Goal: Information Seeking & Learning: Learn about a topic

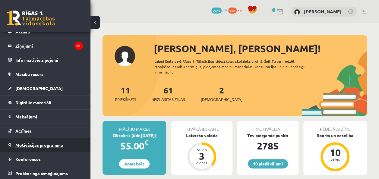
scroll to position [17, 0]
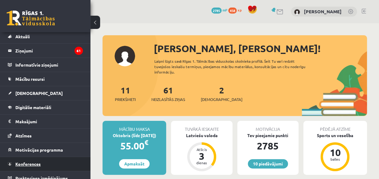
click at [32, 161] on span "Konferences" at bounding box center [27, 163] width 25 height 5
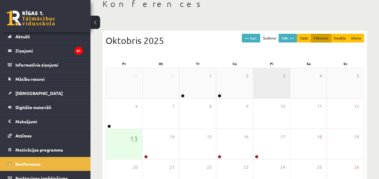
scroll to position [37, 0]
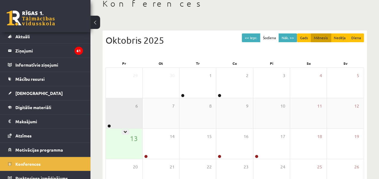
click at [131, 110] on div "6" at bounding box center [124, 113] width 37 height 30
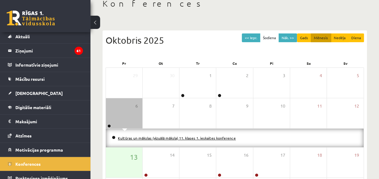
click at [158, 137] on link "Kultūras un mākslas (vizuālā māksla) 11. klases 1. ieskaites konference" at bounding box center [177, 138] width 118 height 5
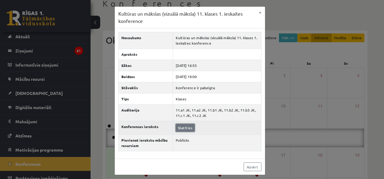
click at [181, 128] on link "Skatīties" at bounding box center [185, 128] width 19 height 8
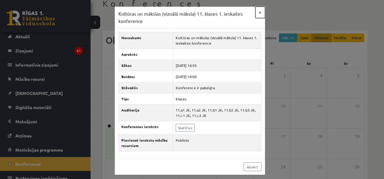
click at [256, 13] on button "×" at bounding box center [260, 12] width 10 height 11
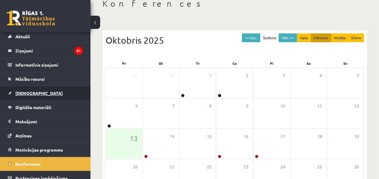
click at [16, 91] on span "[DEMOGRAPHIC_DATA]" at bounding box center [38, 93] width 47 height 5
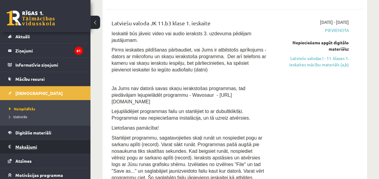
scroll to position [47, 0]
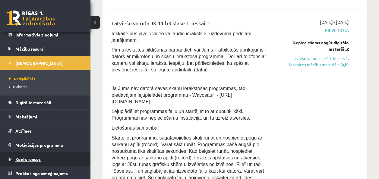
click at [32, 155] on link "Konferences" at bounding box center [45, 159] width 75 height 14
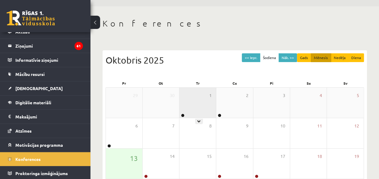
scroll to position [17, 0]
click at [211, 99] on span "1" at bounding box center [210, 96] width 2 height 7
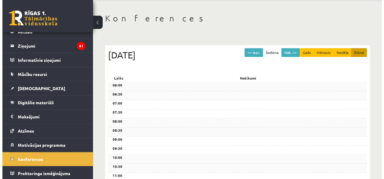
scroll to position [19, 0]
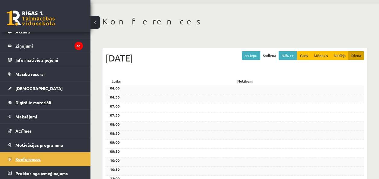
click at [27, 157] on span "Konferences" at bounding box center [27, 159] width 25 height 5
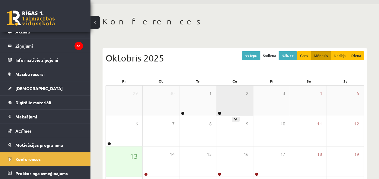
click at [228, 109] on div "2" at bounding box center [234, 101] width 37 height 30
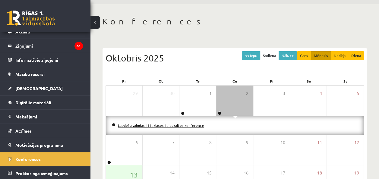
click at [167, 125] on link "Latviešu valodas I 11. klases 1. ieskaites konference" at bounding box center [161, 125] width 86 height 5
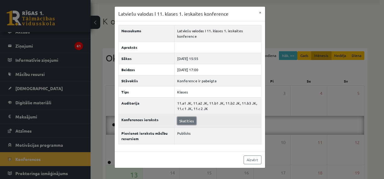
click at [194, 121] on link "Skatīties" at bounding box center [186, 121] width 19 height 8
